Goal: Information Seeking & Learning: Learn about a topic

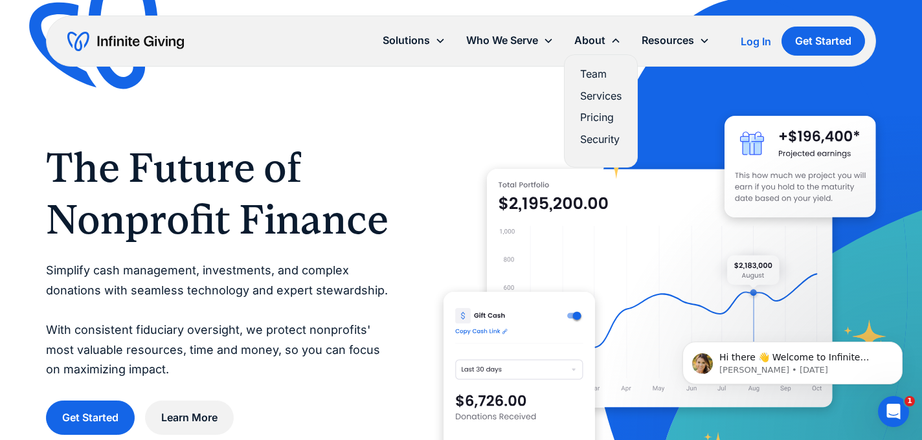
click at [592, 69] on link "Team" at bounding box center [600, 73] width 41 height 17
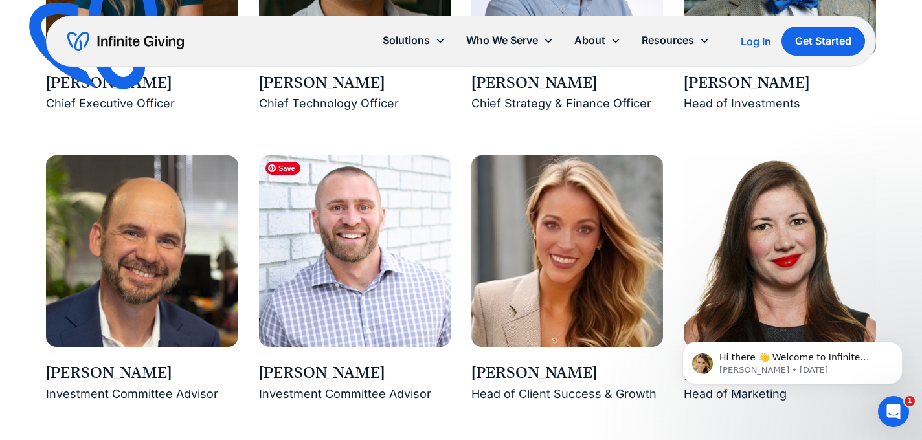
scroll to position [1315, 0]
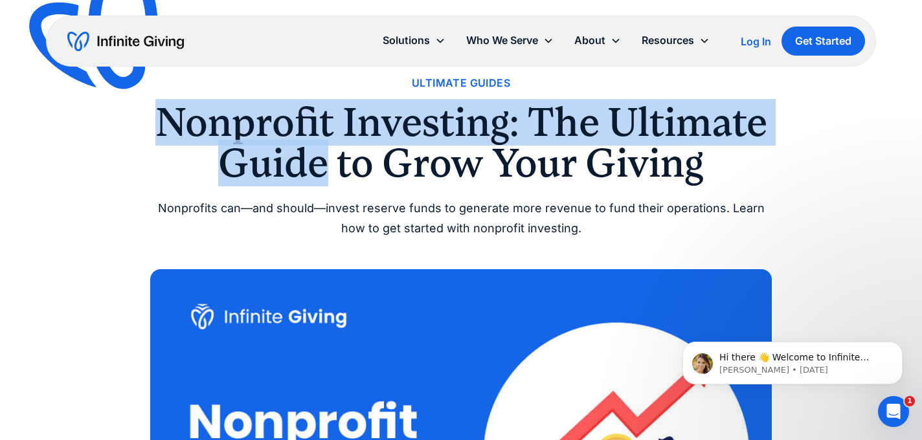
drag, startPoint x: 157, startPoint y: 122, endPoint x: 324, endPoint y: 163, distance: 172.0
click at [325, 163] on h1 "Nonprofit Investing: The Ultimate Guide to Grow Your Giving" at bounding box center [461, 142] width 622 height 81
